Goal: Task Accomplishment & Management: Use online tool/utility

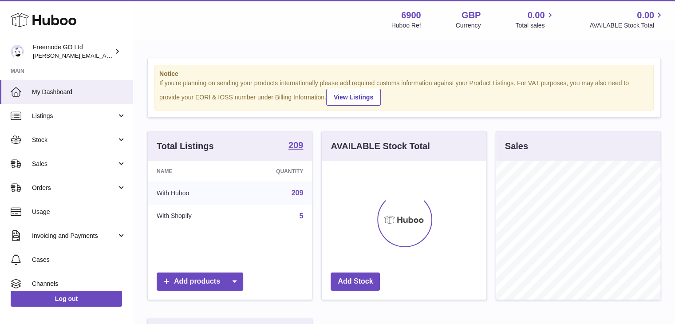
scroll to position [139, 165]
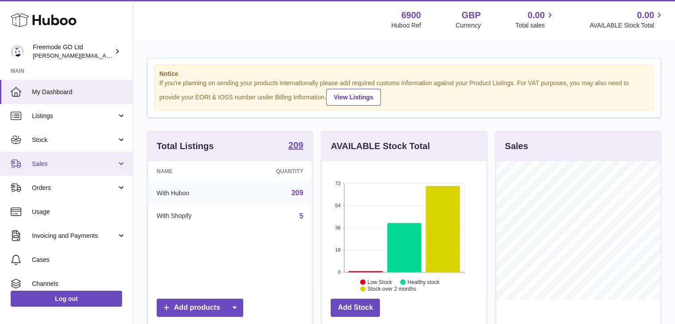
click at [54, 166] on span "Sales" at bounding box center [74, 164] width 85 height 8
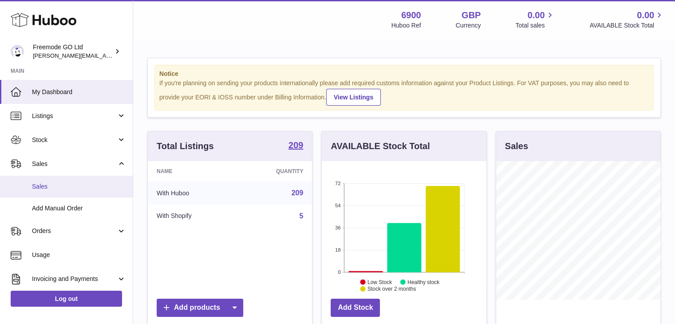
click at [54, 190] on span "Sales" at bounding box center [79, 187] width 94 height 8
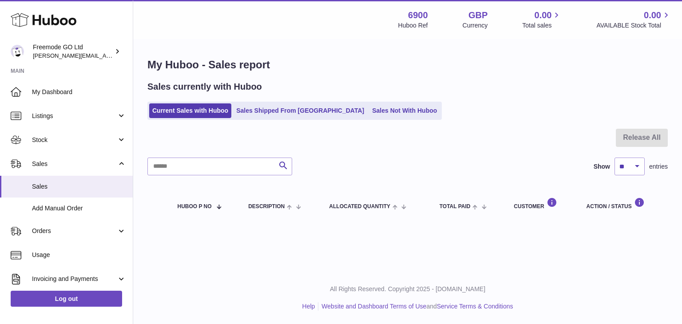
scroll to position [99, 0]
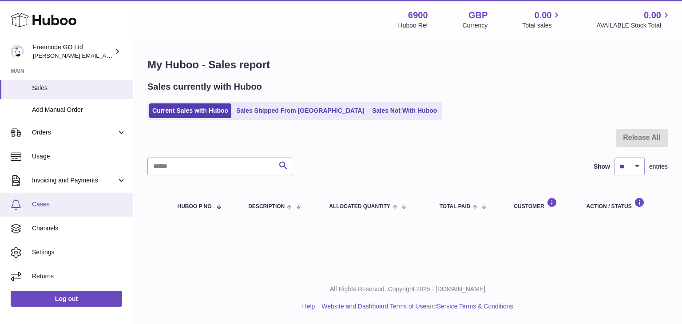
click at [35, 202] on span "Cases" at bounding box center [79, 204] width 94 height 8
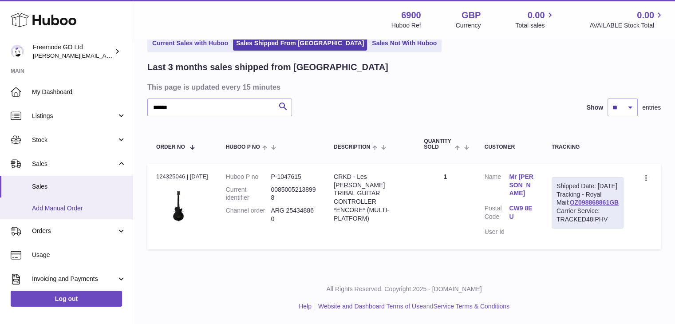
click at [80, 209] on span "Add Manual Order" at bounding box center [79, 208] width 94 height 8
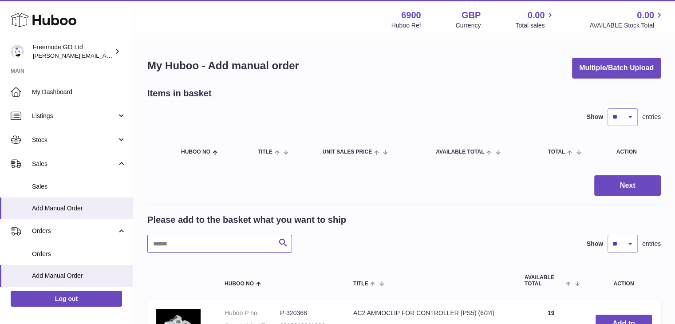
click at [172, 243] on input "text" at bounding box center [219, 244] width 145 height 18
type input "**"
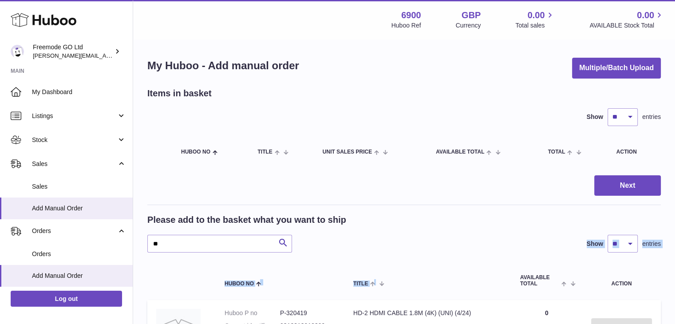
drag, startPoint x: 354, startPoint y: 235, endPoint x: 373, endPoint y: 295, distance: 62.9
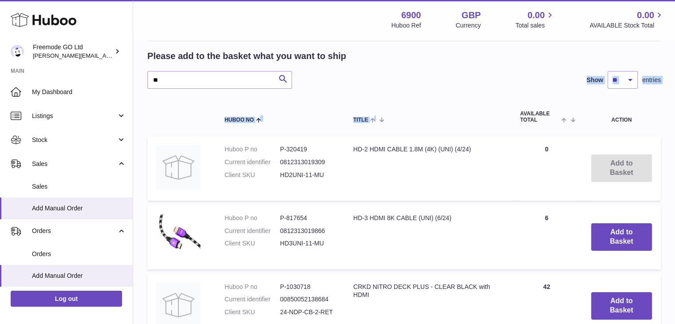
scroll to position [168, 0]
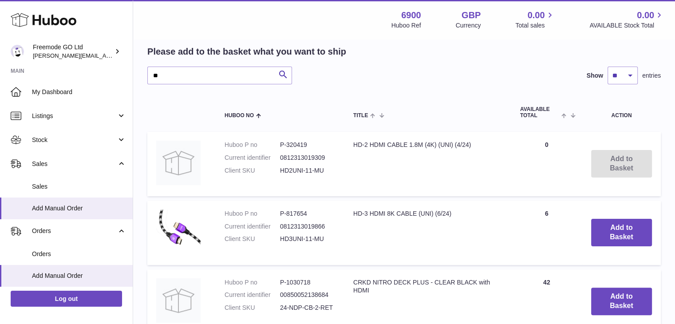
click at [504, 234] on td "HD-3 HDMI 8K CABLE (UNI) (6/24)" at bounding box center [428, 233] width 167 height 64
